Goal: Transaction & Acquisition: Subscribe to service/newsletter

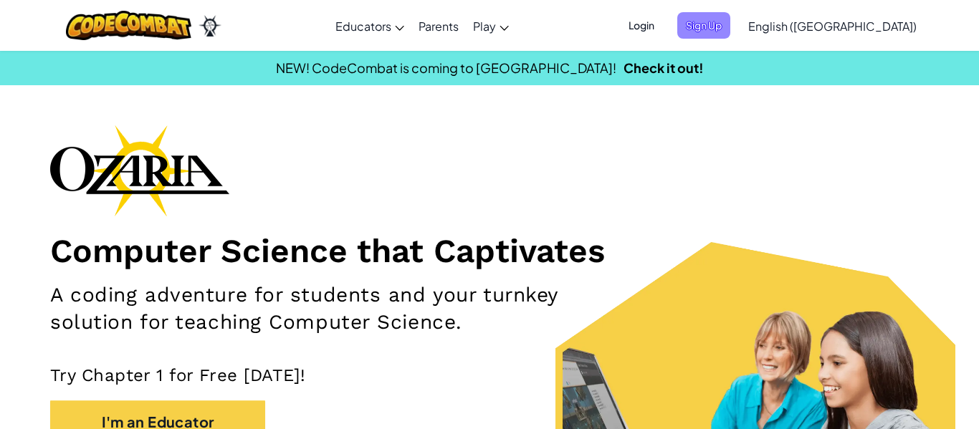
click at [730, 36] on span "Sign Up" at bounding box center [703, 25] width 53 height 27
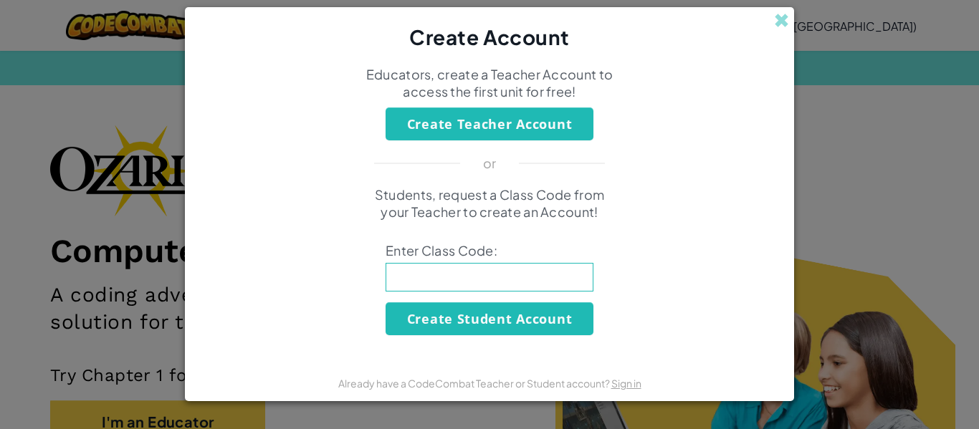
click at [509, 274] on input at bounding box center [489, 277] width 208 height 29
click at [782, 21] on span at bounding box center [781, 20] width 15 height 15
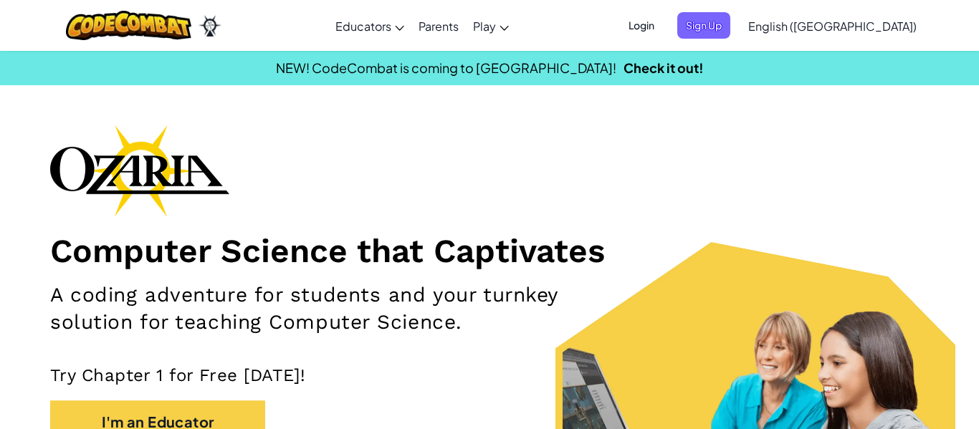
click at [663, 28] on span "Login" at bounding box center [641, 25] width 43 height 27
